Goal: Task Accomplishment & Management: Manage account settings

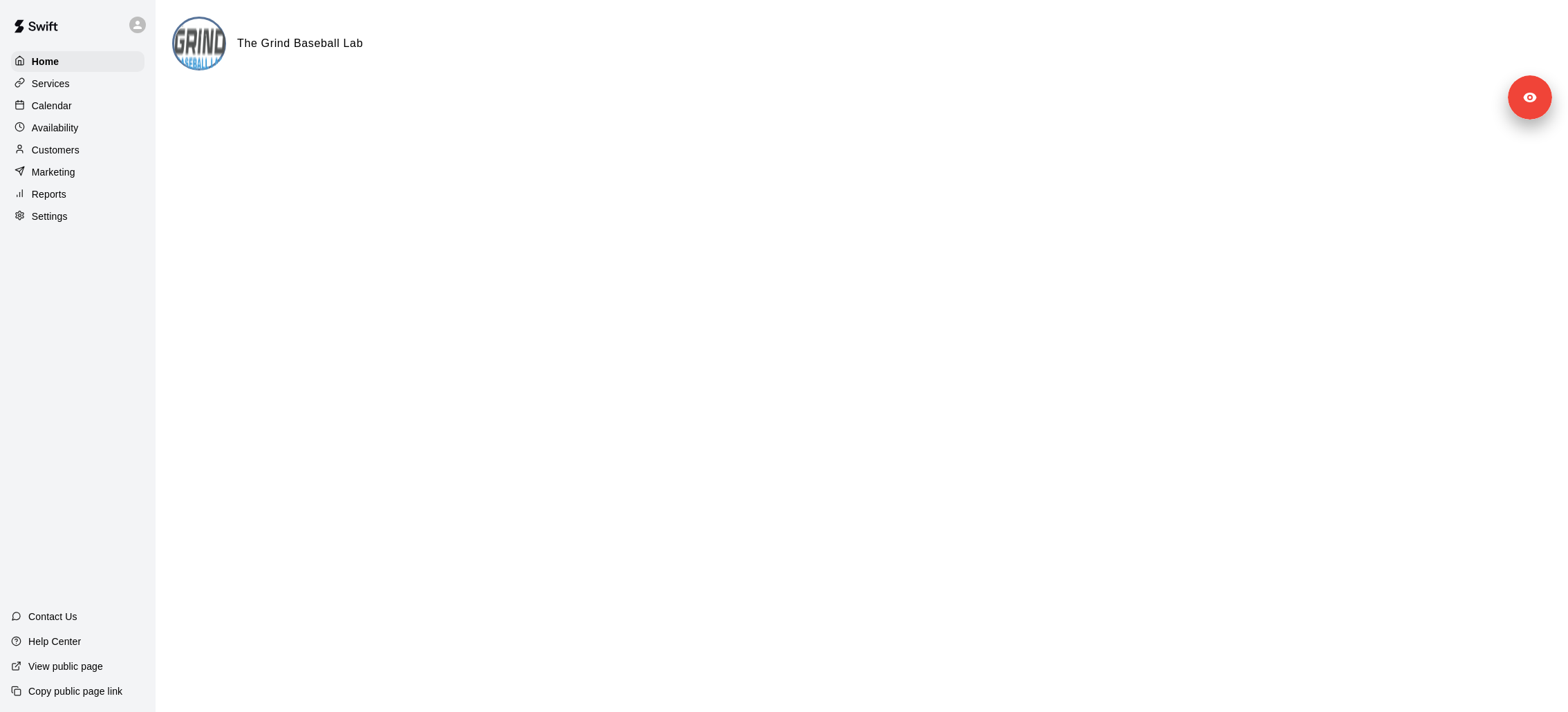
click at [46, 110] on p "Calendar" at bounding box center [52, 105] width 40 height 14
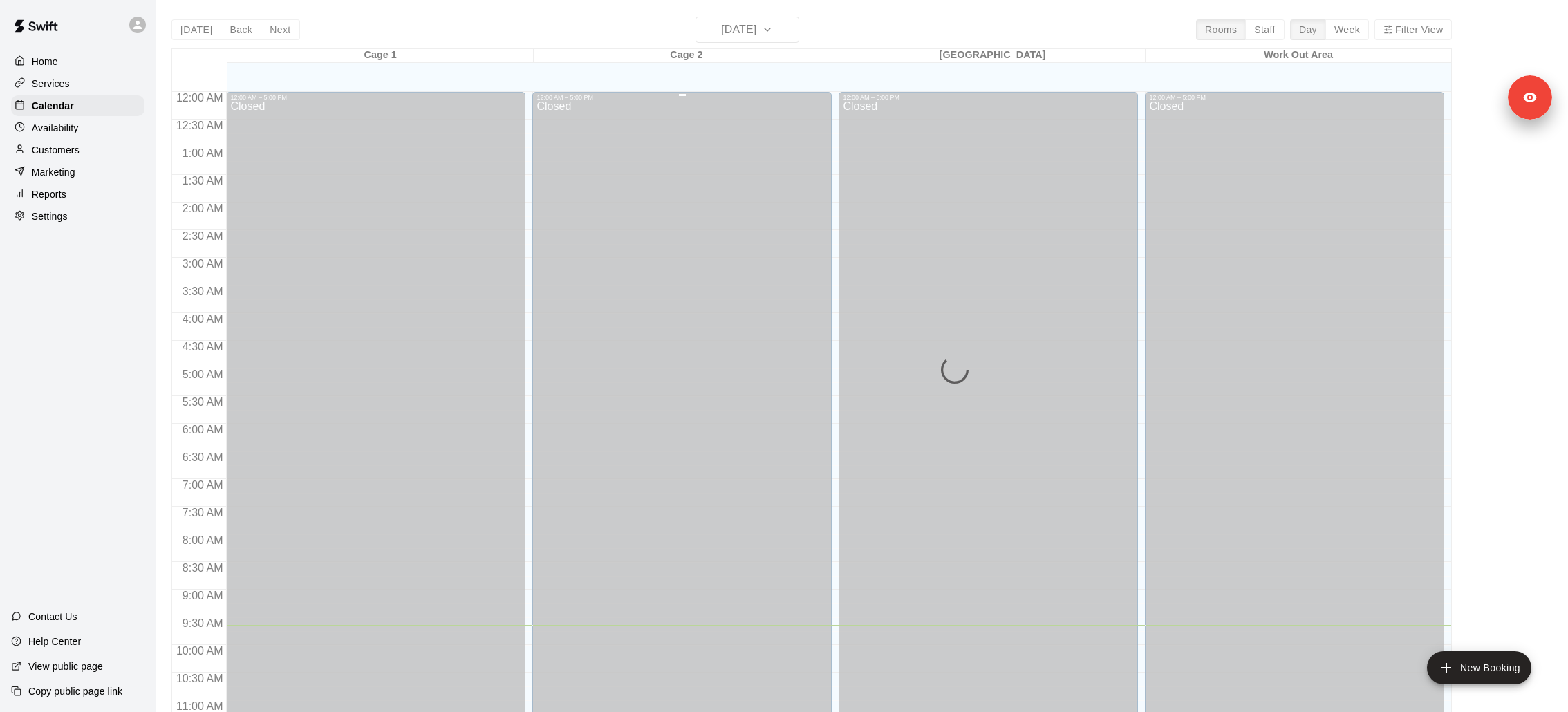
scroll to position [533, 0]
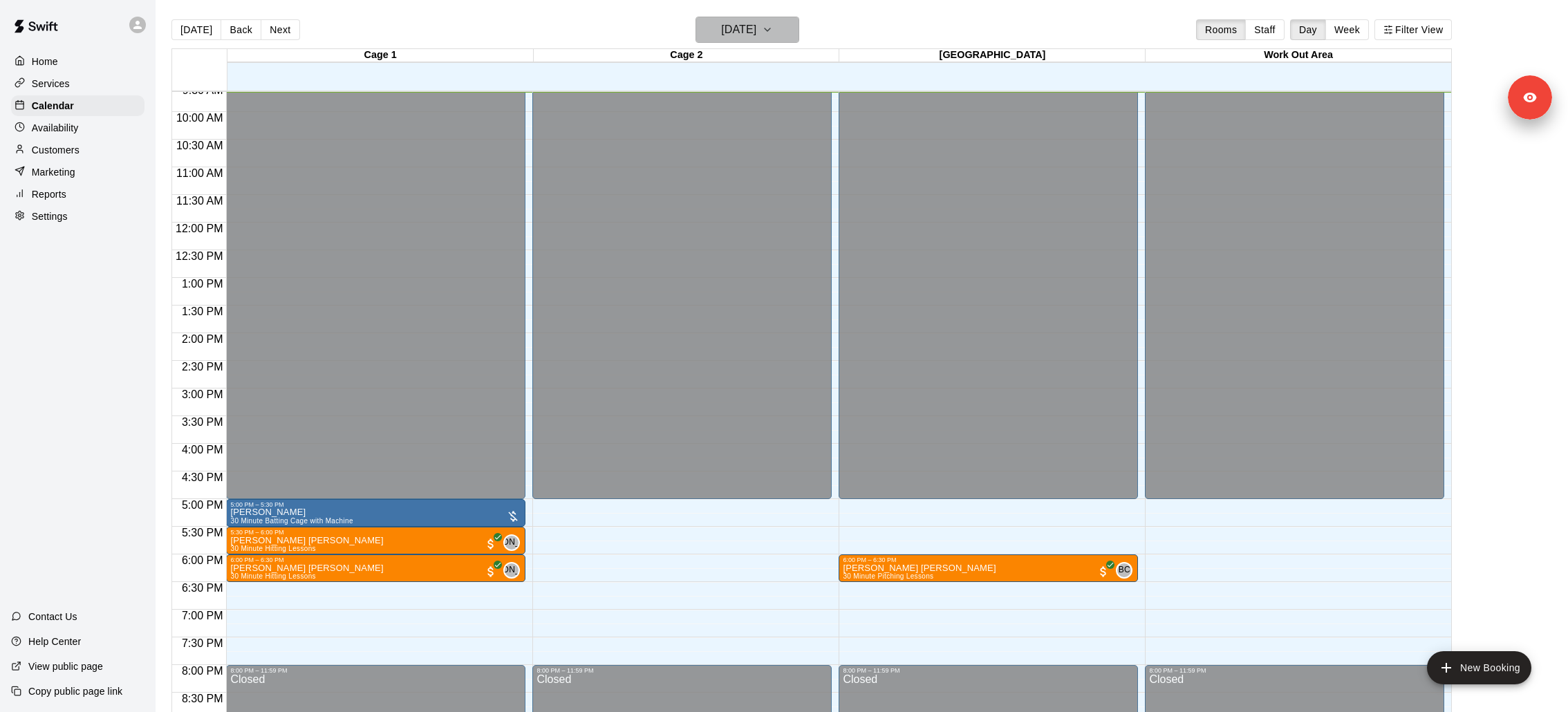
click at [755, 30] on h6 "[DATE]" at bounding box center [739, 30] width 36 height 19
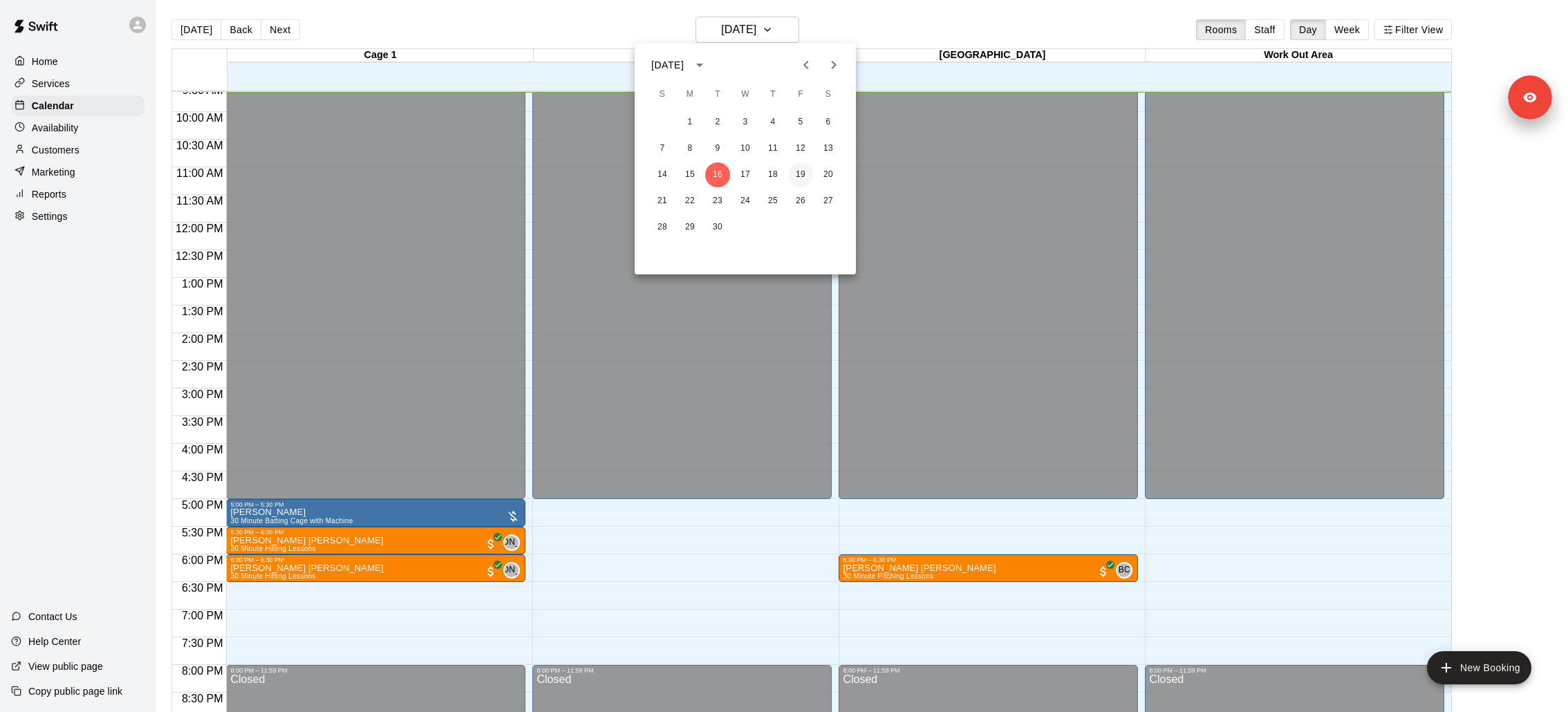
click at [800, 171] on button "19" at bounding box center [801, 175] width 25 height 25
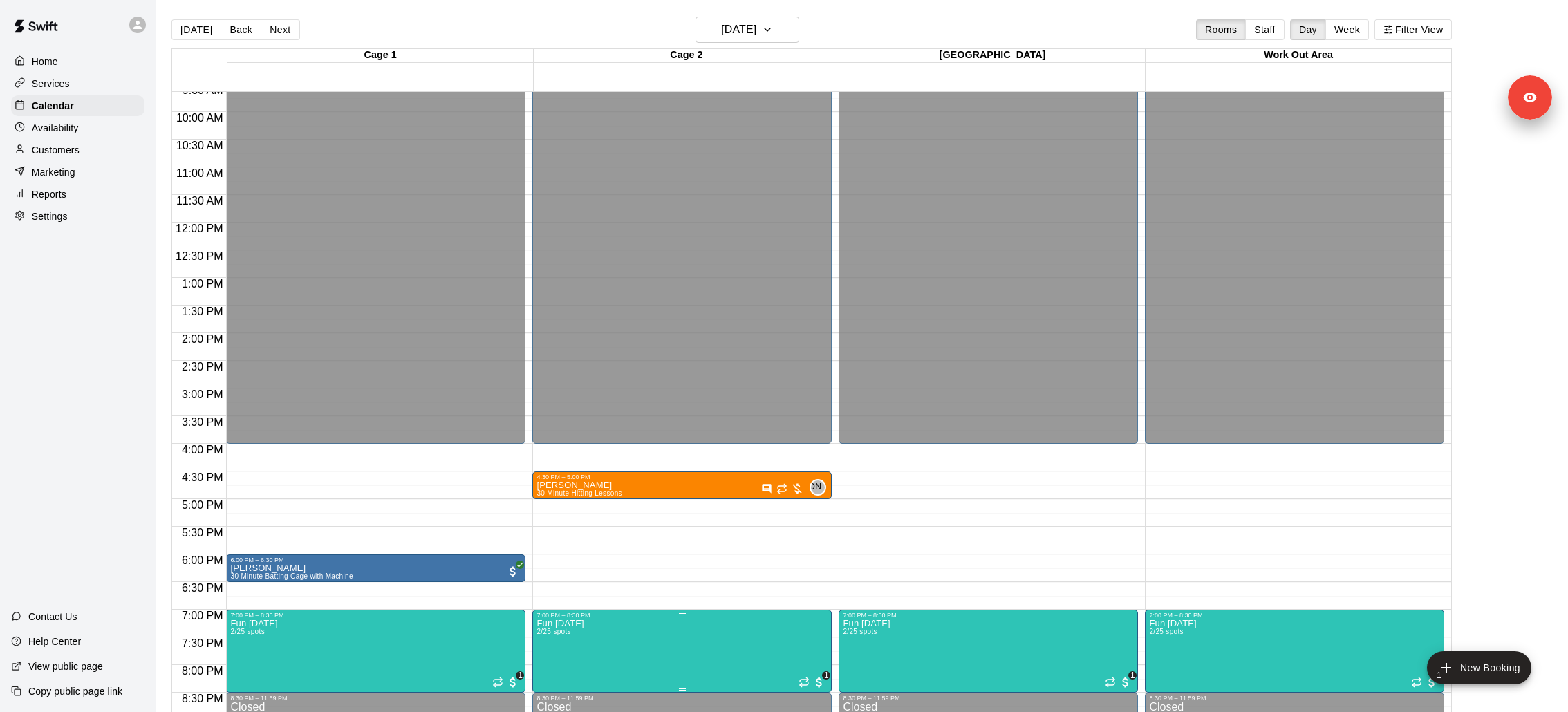
click at [552, 665] on button "edit" at bounding box center [550, 654] width 27 height 27
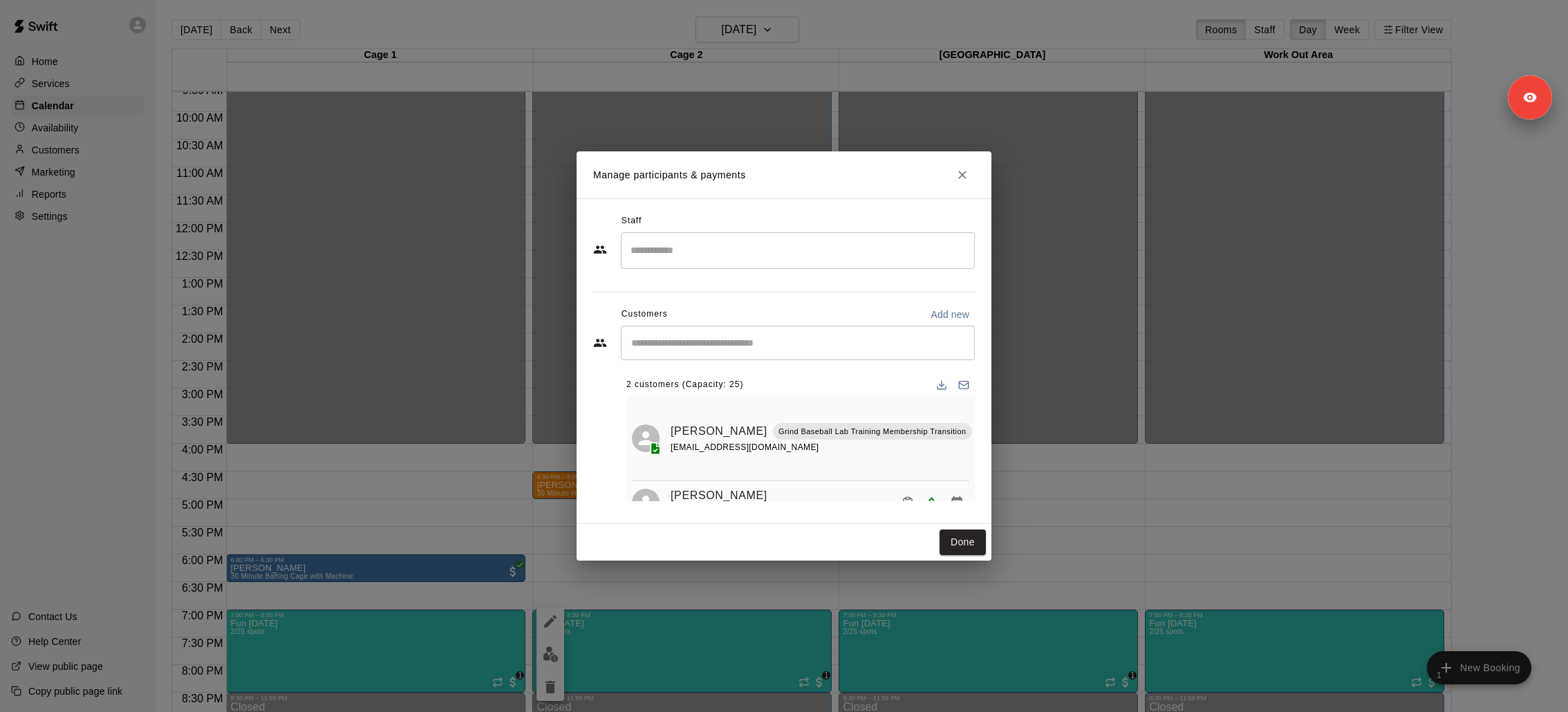
scroll to position [29, 0]
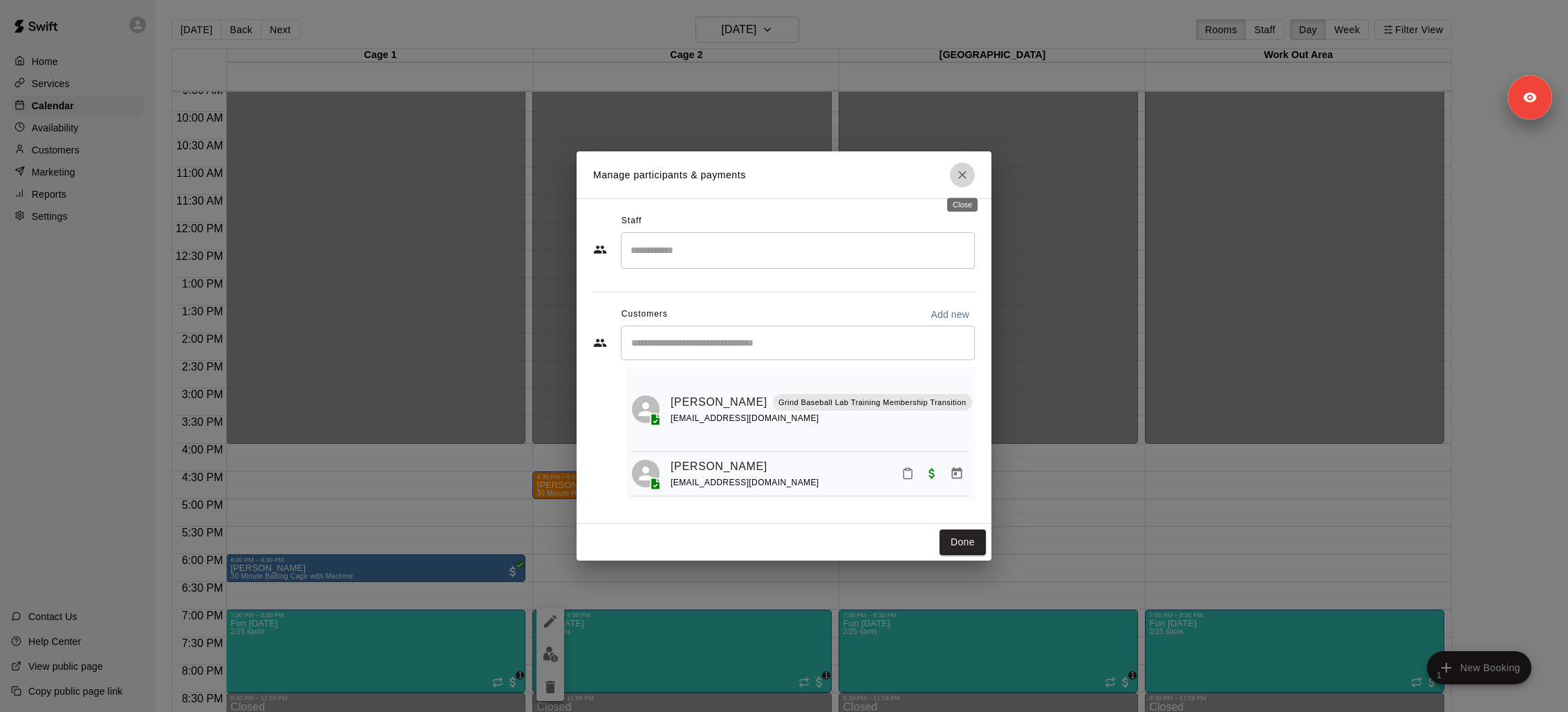
click at [965, 185] on button "Close" at bounding box center [962, 175] width 25 height 25
